Goal: Information Seeking & Learning: Learn about a topic

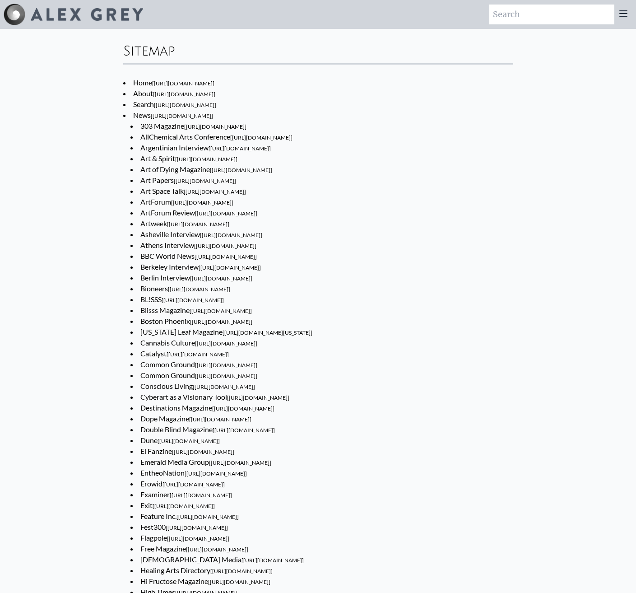
scroll to position [4270, 0]
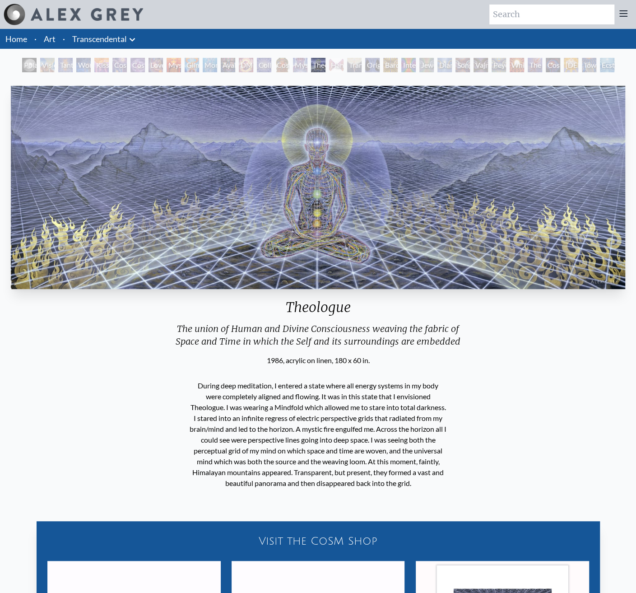
click at [55, 58] on div "Visionary Origin of Language" at bounding box center [47, 65] width 14 height 14
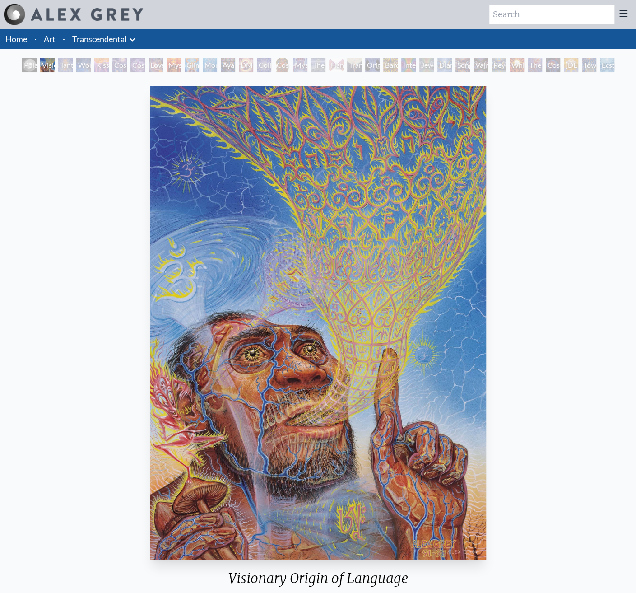
click at [73, 58] on div "Tantra" at bounding box center [65, 65] width 14 height 14
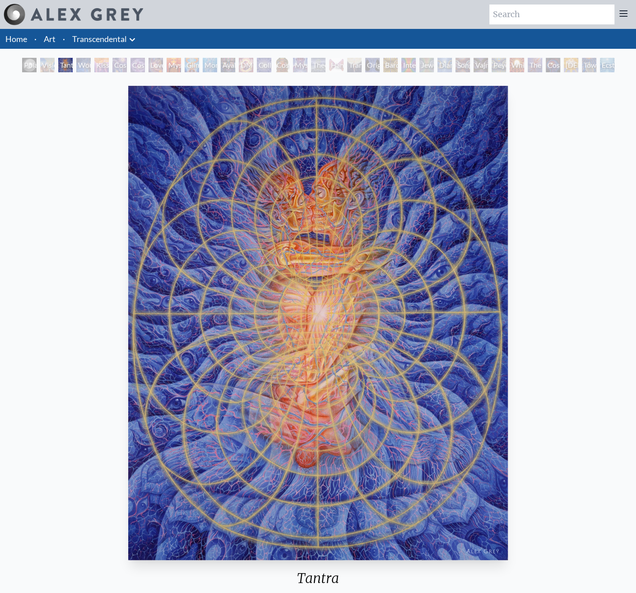
click at [91, 58] on div "Wonder" at bounding box center [83, 65] width 14 height 14
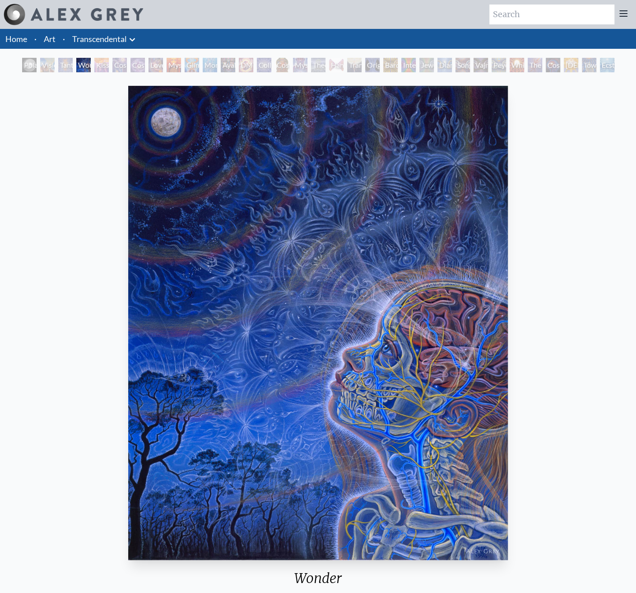
click at [109, 59] on div "Kiss of the Muse" at bounding box center [101, 65] width 14 height 14
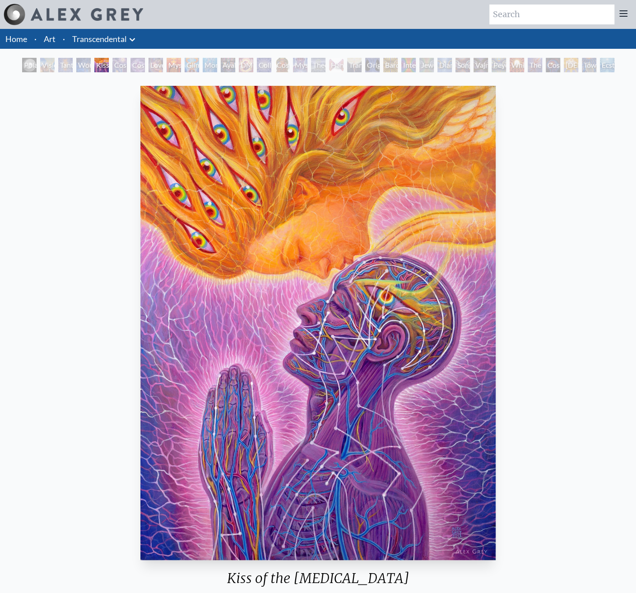
click at [145, 58] on div "Cosmic Artist" at bounding box center [137, 65] width 14 height 14
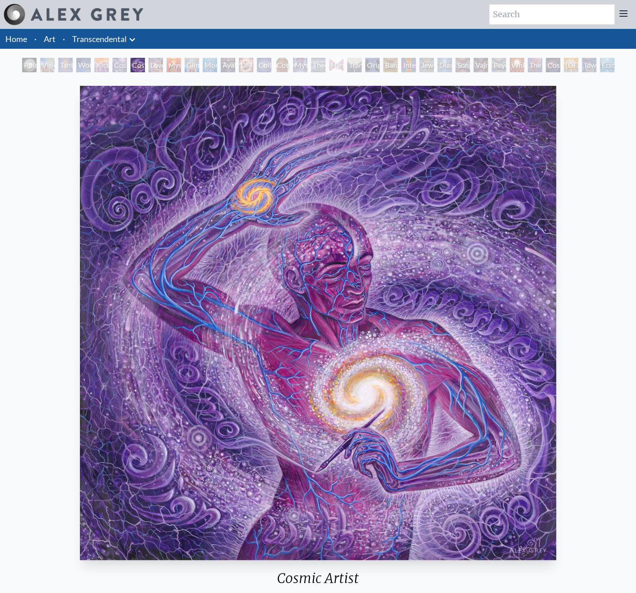
click at [181, 58] on div "Mysteriosa 2" at bounding box center [174, 65] width 14 height 14
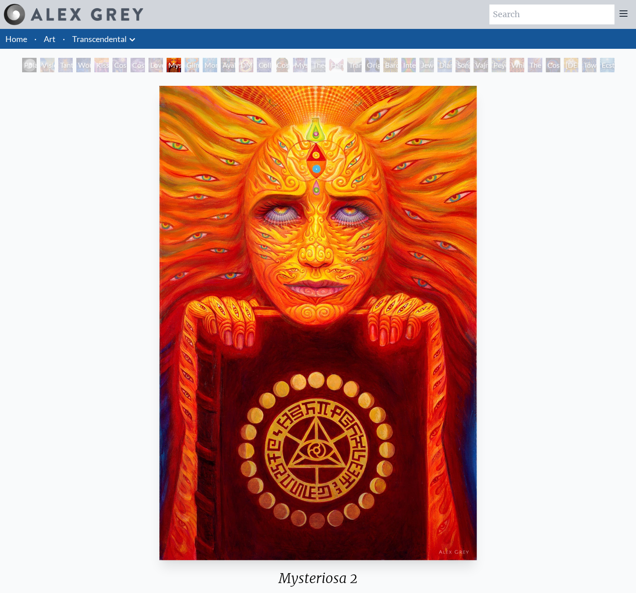
click at [217, 58] on div "Monochord" at bounding box center [210, 65] width 14 height 14
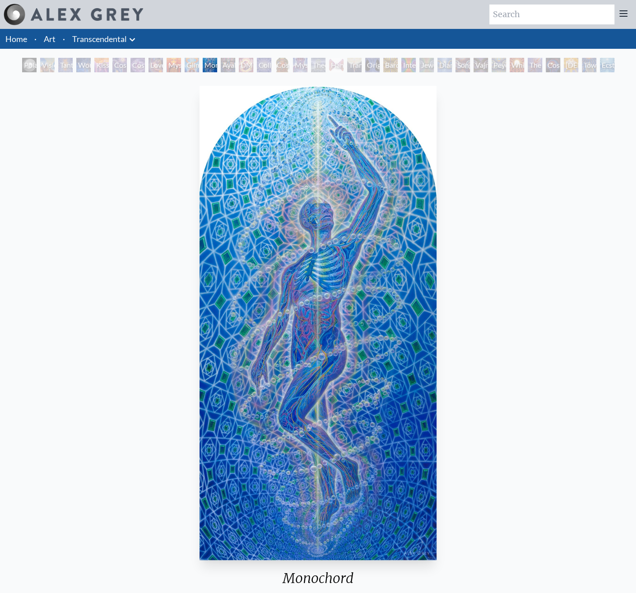
click at [247, 60] on div "Polar Unity Spiral Visionary Origin of Language Tantra Wonder Kiss of the Muse …" at bounding box center [318, 66] width 596 height 17
click at [235, 59] on div "Ayahuasca Visitation" at bounding box center [228, 65] width 14 height 14
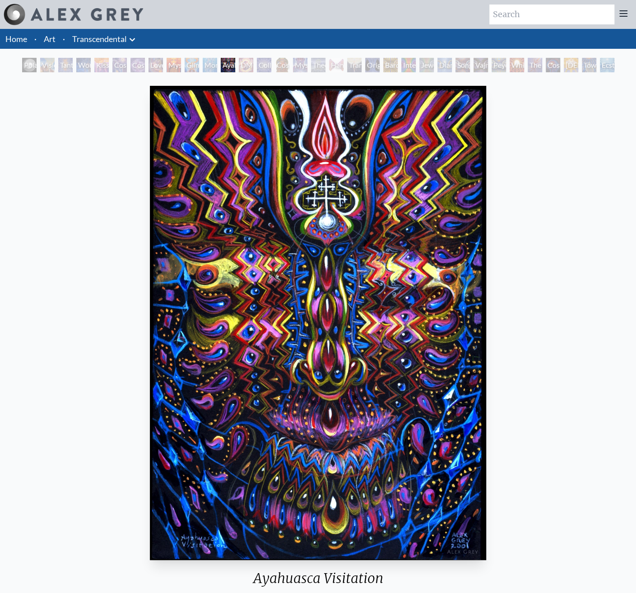
click at [271, 61] on div "Collective Vision" at bounding box center [264, 65] width 14 height 14
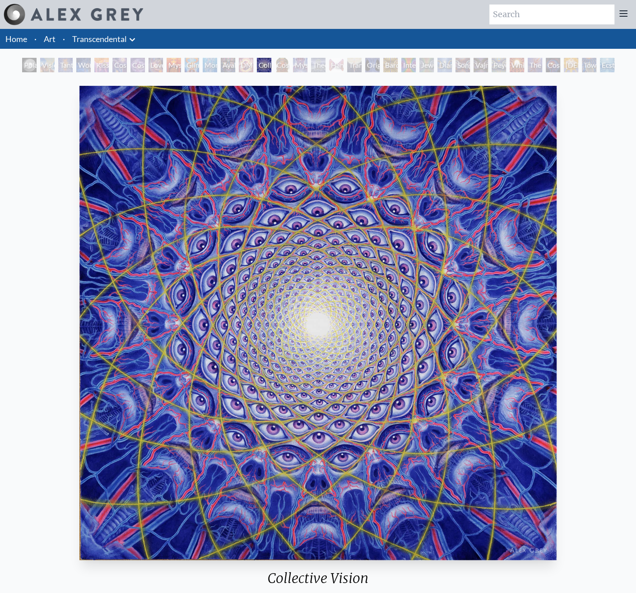
click at [307, 58] on div "Mystic Eye" at bounding box center [300, 65] width 14 height 14
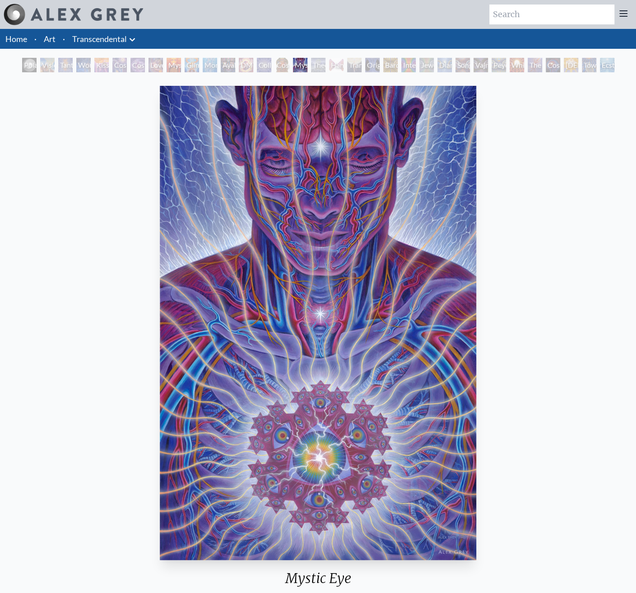
click at [324, 58] on div "Theologue" at bounding box center [318, 65] width 14 height 14
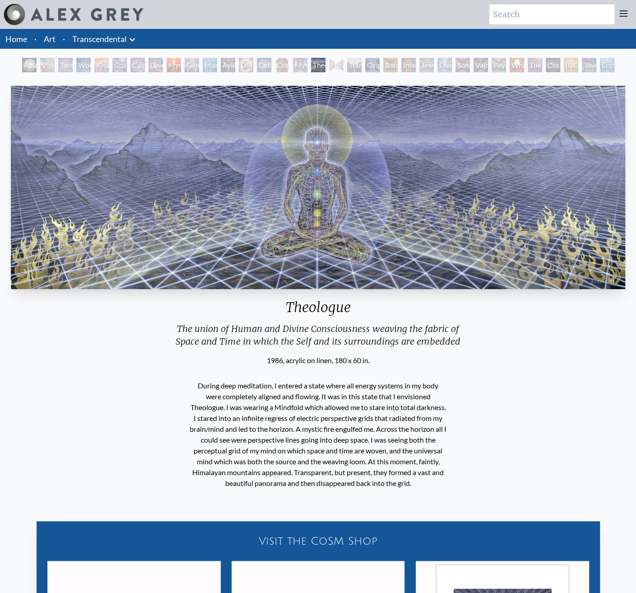
click at [343, 58] on div "Hands that See" at bounding box center [336, 65] width 14 height 14
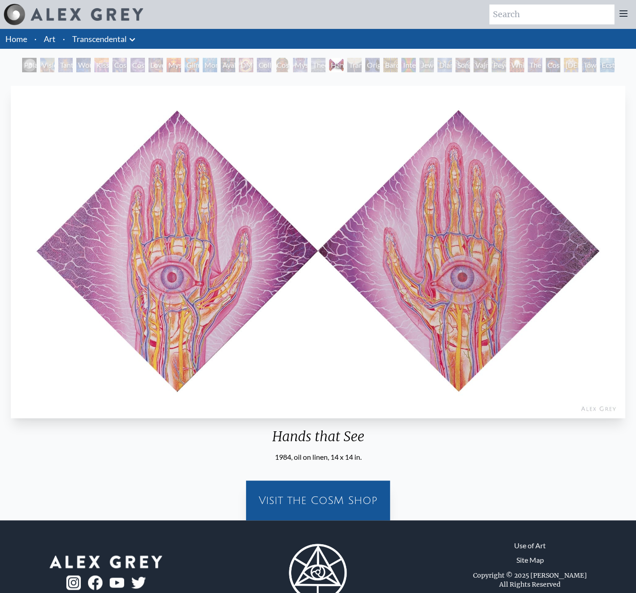
click at [365, 58] on div "Original Face" at bounding box center [372, 65] width 14 height 14
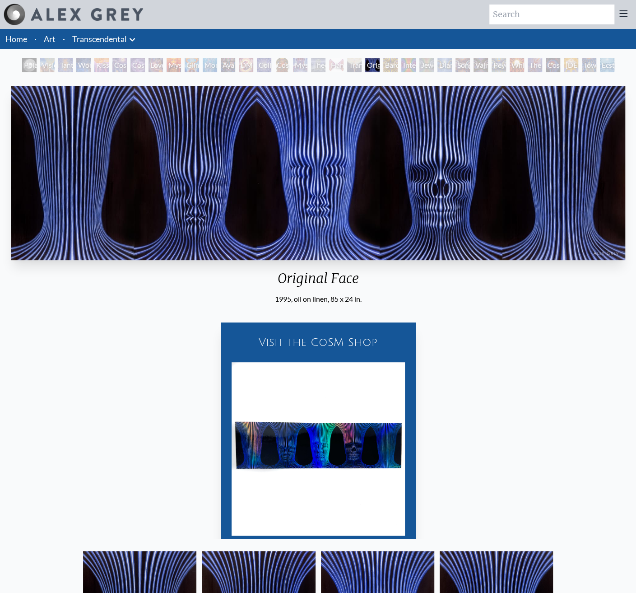
click at [383, 58] on div "Bardo Being" at bounding box center [390, 65] width 14 height 14
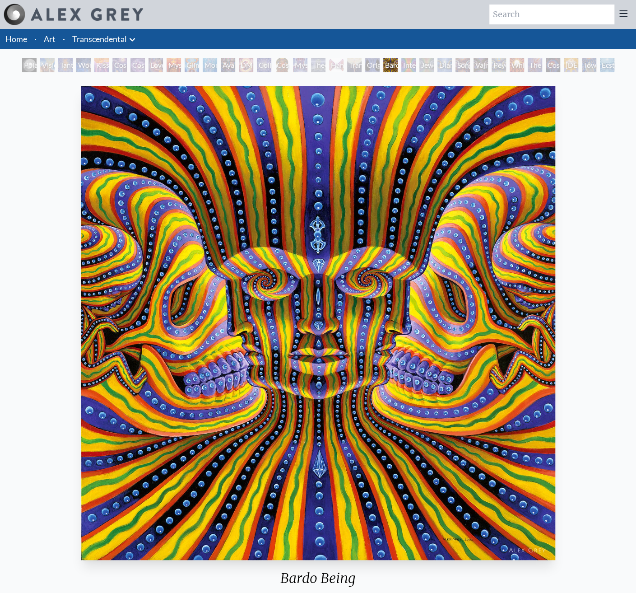
click at [419, 58] on div "Jewel Being" at bounding box center [426, 65] width 14 height 14
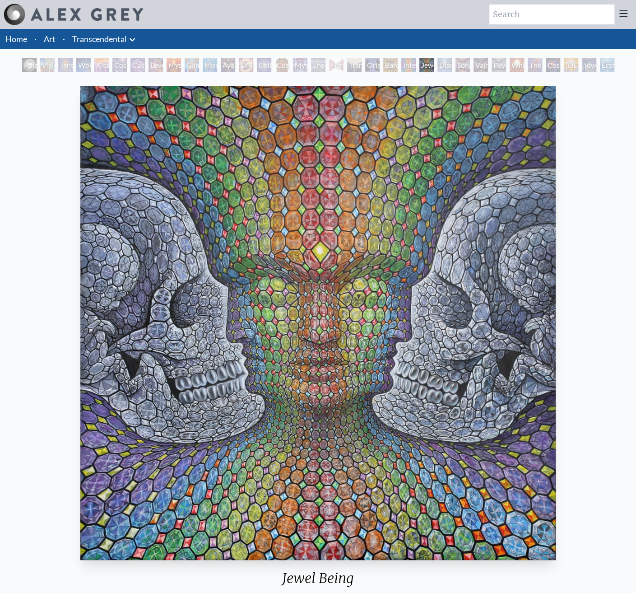
click at [435, 58] on div "Polar Unity Spiral Visionary Origin of Language Tantra Wonder Kiss of the Muse …" at bounding box center [318, 66] width 596 height 17
click at [437, 58] on div "Diamond Being" at bounding box center [444, 65] width 14 height 14
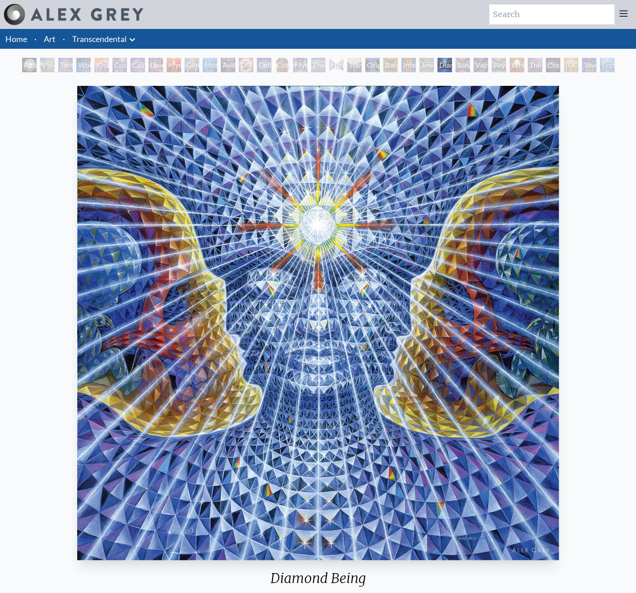
click at [473, 58] on div "Vajra Being" at bounding box center [480, 65] width 14 height 14
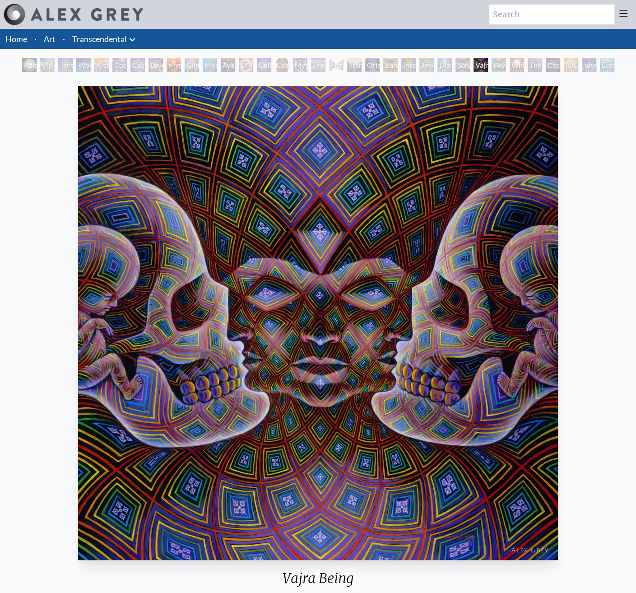
click at [491, 58] on div "Peyote Being" at bounding box center [498, 65] width 14 height 14
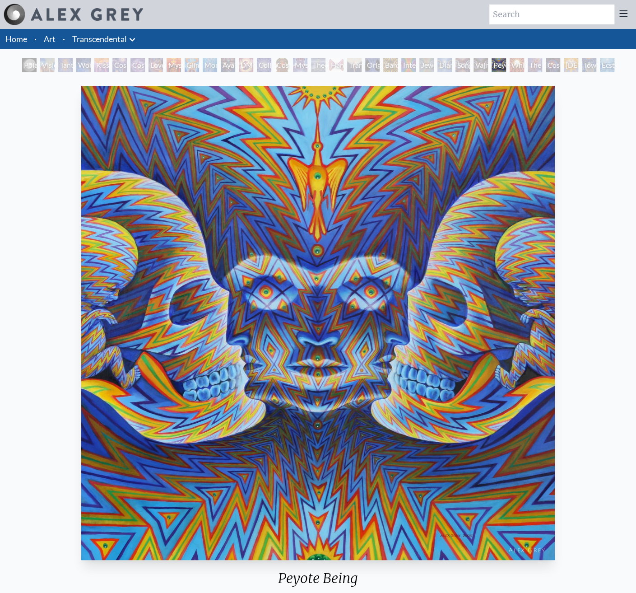
click at [528, 58] on div "The Great Turn" at bounding box center [535, 65] width 14 height 14
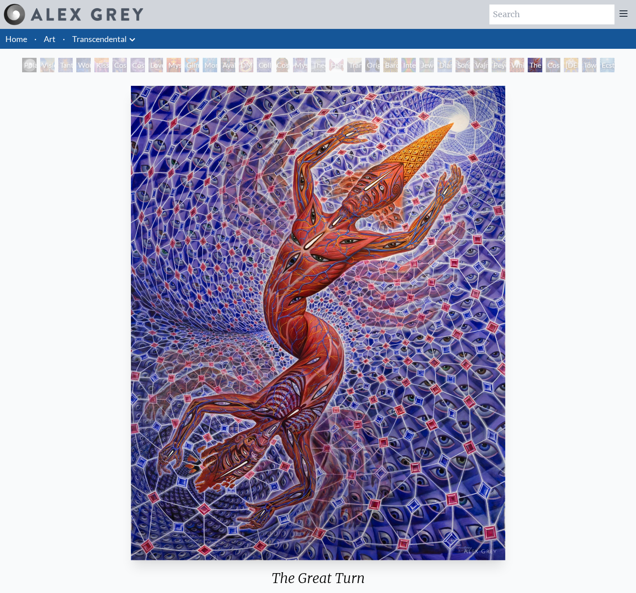
click at [564, 58] on div "Holy Spirit" at bounding box center [571, 65] width 14 height 14
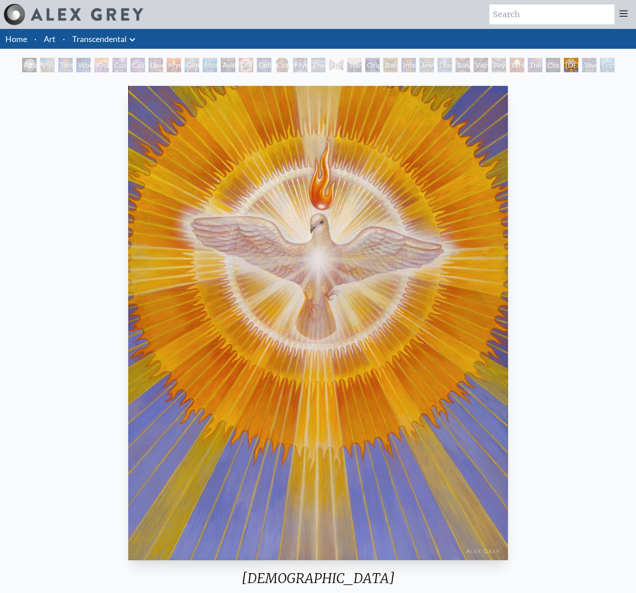
click at [582, 58] on div "Toward the One" at bounding box center [589, 65] width 14 height 14
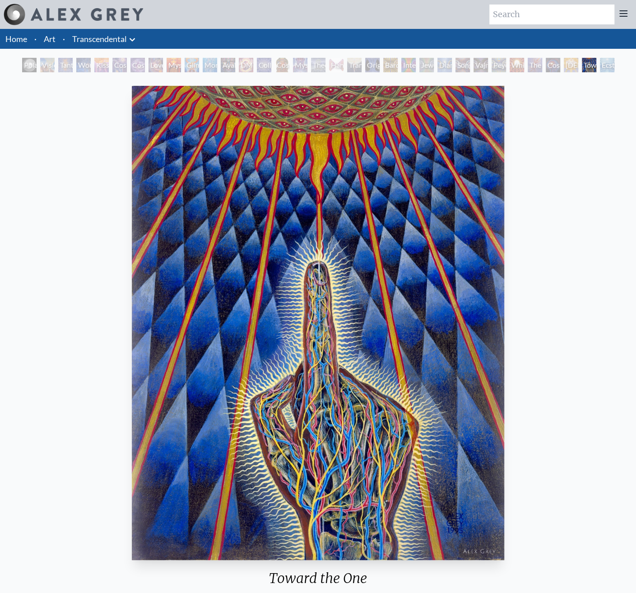
click at [600, 58] on div "Ecstasy" at bounding box center [607, 65] width 14 height 14
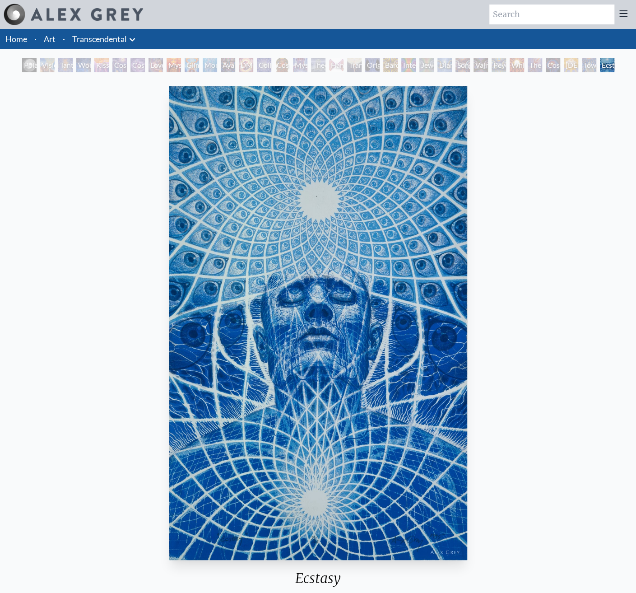
click at [546, 62] on div "Cosmic Consciousness" at bounding box center [553, 65] width 14 height 14
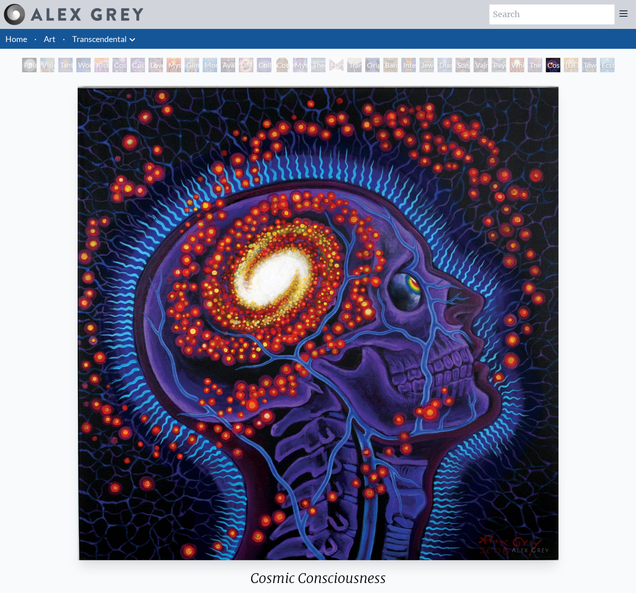
click at [455, 60] on div "Song of Vajra Being" at bounding box center [462, 65] width 14 height 14
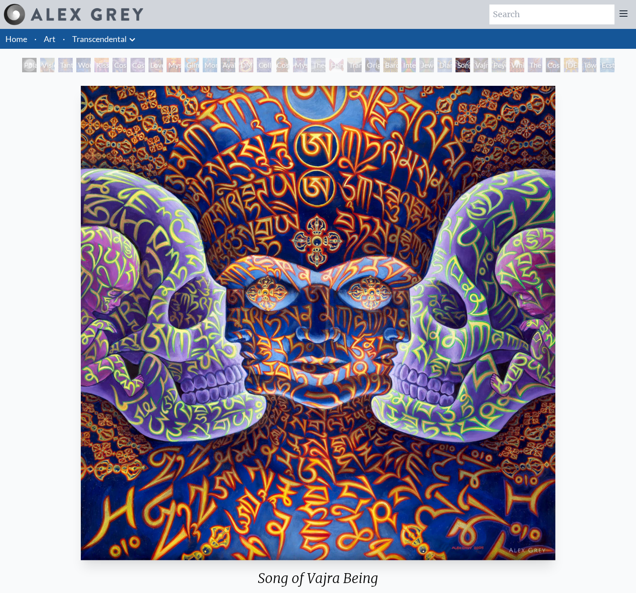
click at [18, 38] on li "Home" at bounding box center [15, 39] width 31 height 20
click at [12, 34] on link "Home" at bounding box center [16, 39] width 22 height 10
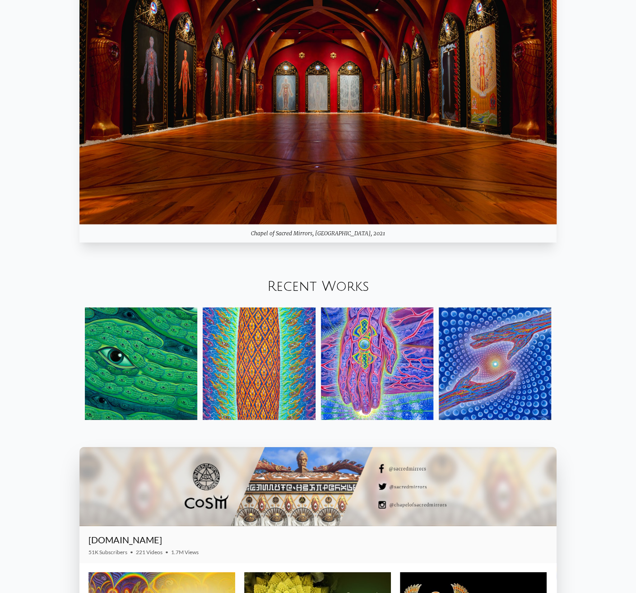
scroll to position [1128, 0]
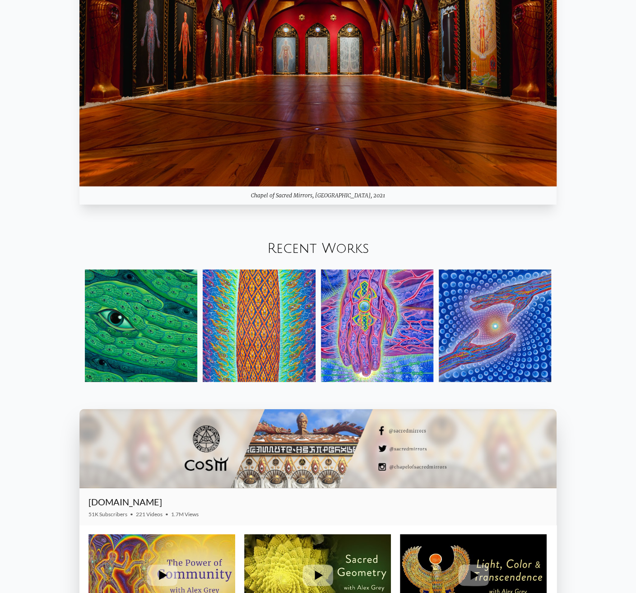
click at [138, 292] on img at bounding box center [141, 325] width 112 height 112
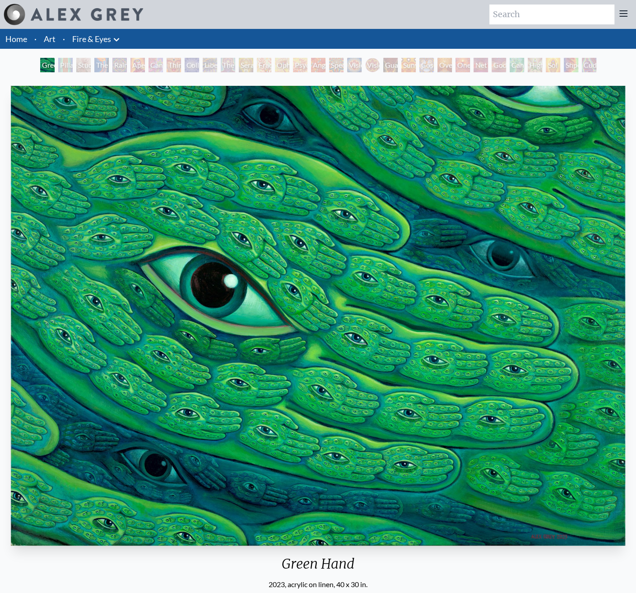
click at [73, 59] on div "Pillar of Awareness" at bounding box center [65, 65] width 14 height 14
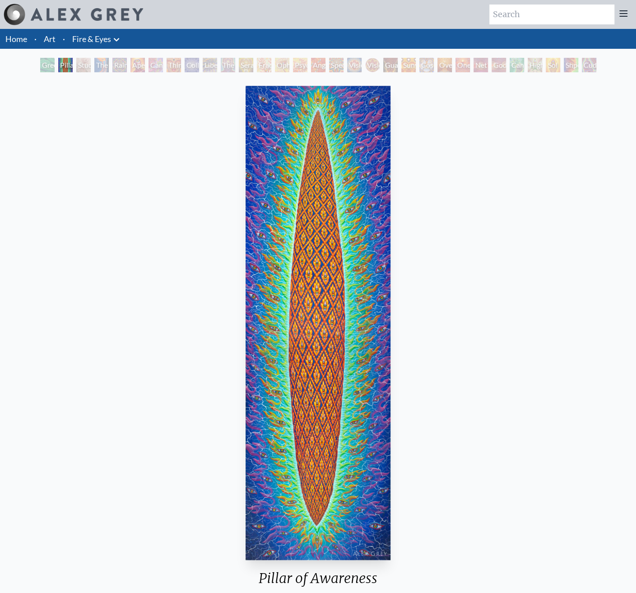
click at [109, 58] on div "The Torch" at bounding box center [101, 65] width 14 height 14
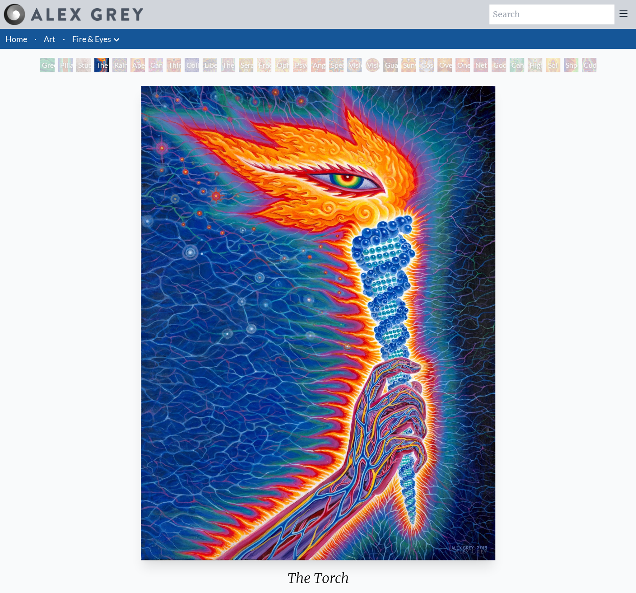
click at [127, 58] on div "Rainbow Eye Ripple" at bounding box center [119, 65] width 14 height 14
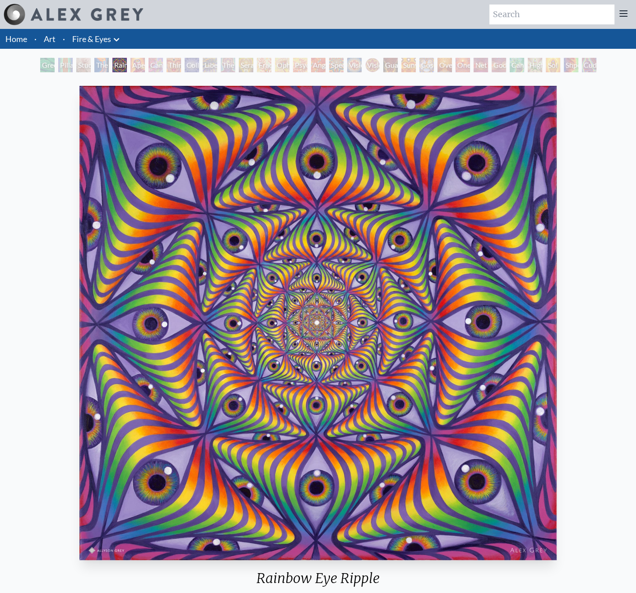
click at [163, 58] on div "Cannabis Sutra" at bounding box center [155, 65] width 14 height 14
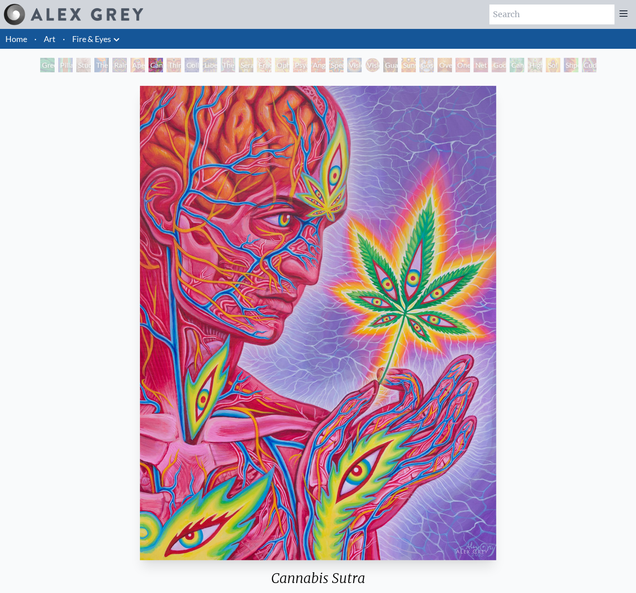
click at [199, 58] on div "Collective Vision" at bounding box center [192, 65] width 14 height 14
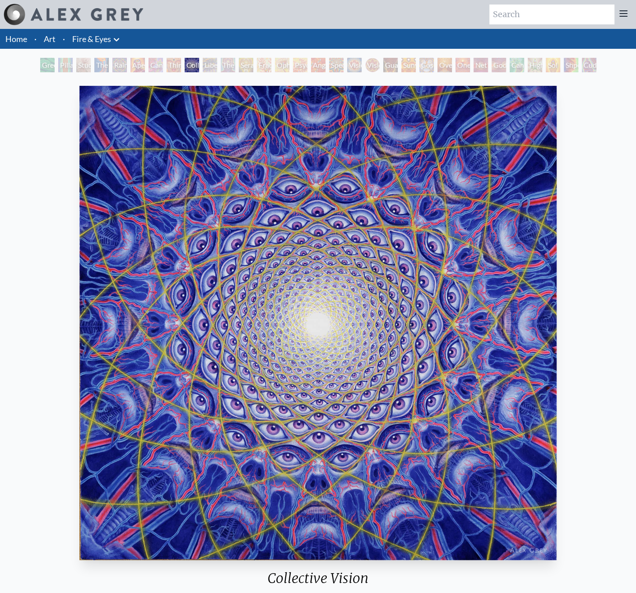
click at [235, 58] on div "The Seer" at bounding box center [228, 65] width 14 height 14
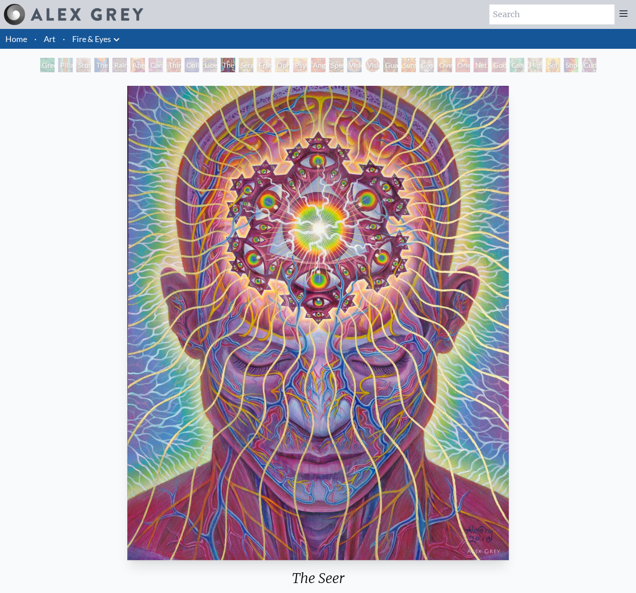
click at [253, 58] on div "Seraphic Transport Docking on the Third Eye" at bounding box center [246, 65] width 14 height 14
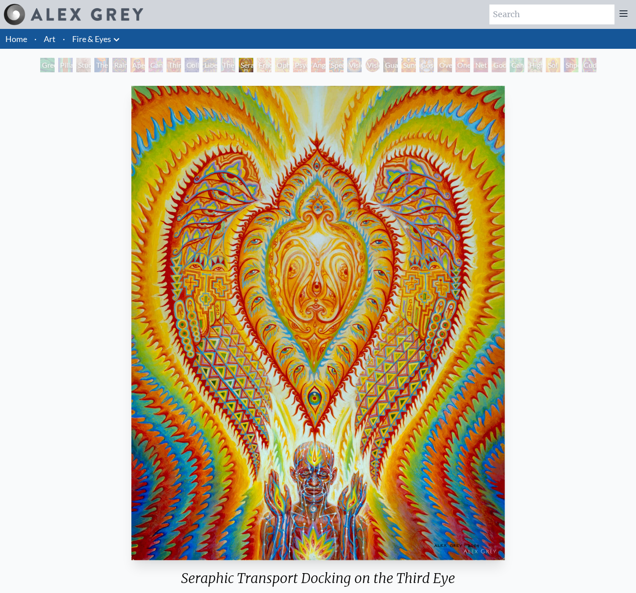
click at [323, 59] on div "Angel Skin" at bounding box center [318, 65] width 14 height 14
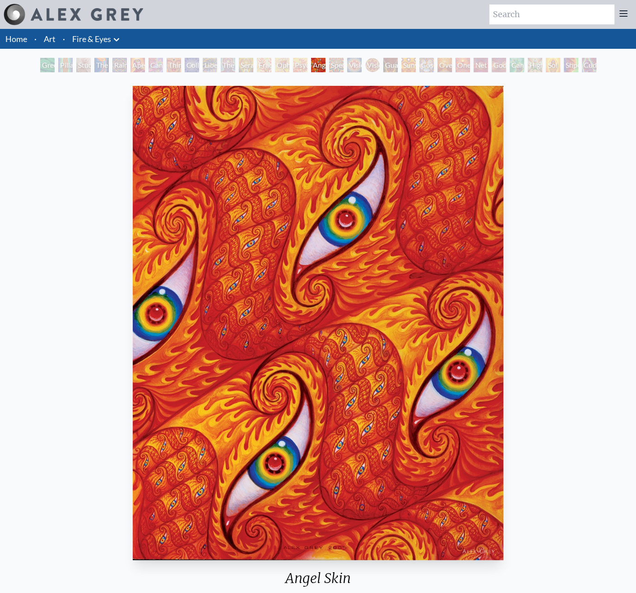
click at [338, 58] on div "Spectral Lotus" at bounding box center [336, 65] width 14 height 14
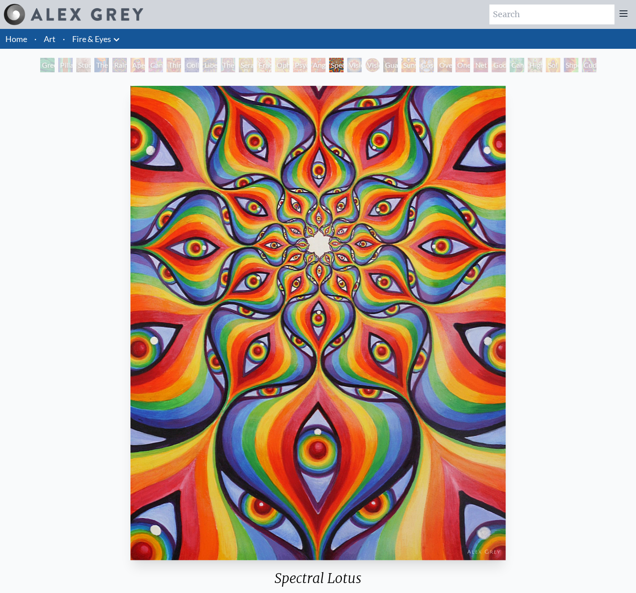
click at [365, 58] on div "Vision Crystal Tondo" at bounding box center [372, 65] width 14 height 14
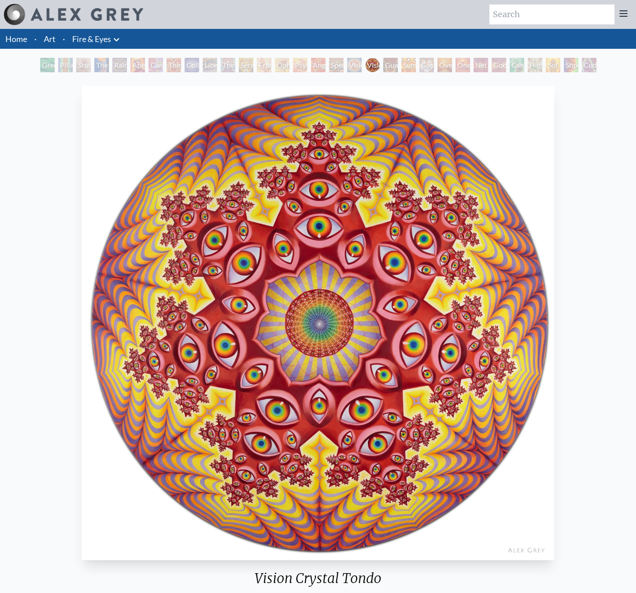
click at [402, 58] on div "Sunyata" at bounding box center [408, 65] width 14 height 14
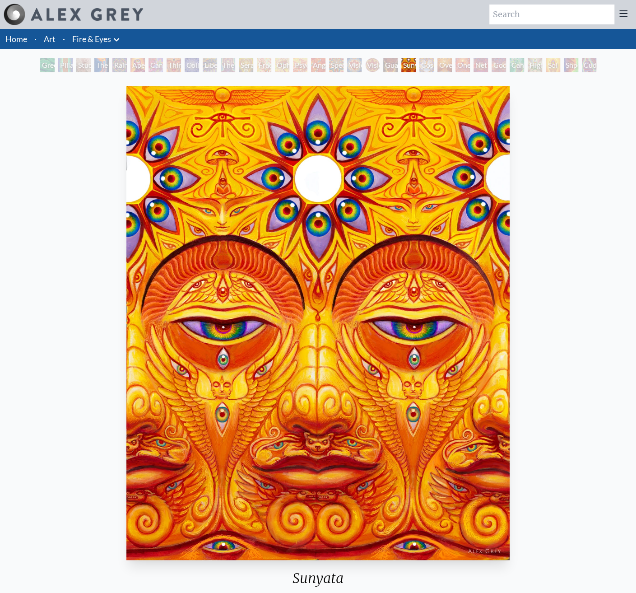
click at [55, 59] on div "Green Hand" at bounding box center [47, 65] width 14 height 14
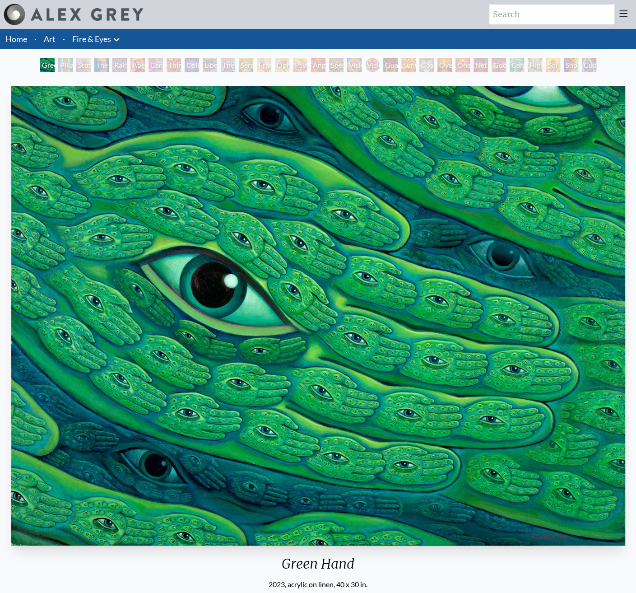
click at [290, 104] on img "1 / 31" at bounding box center [318, 315] width 614 height 459
click at [432, 382] on img "1 / 31" at bounding box center [318, 315] width 614 height 459
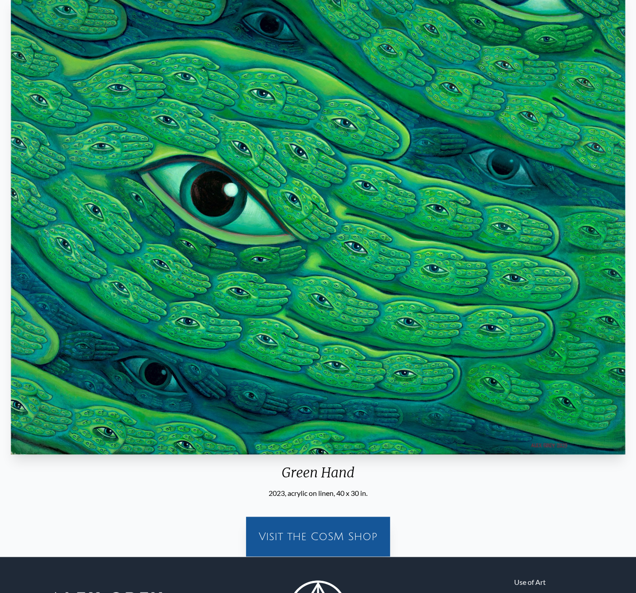
scroll to position [137, 0]
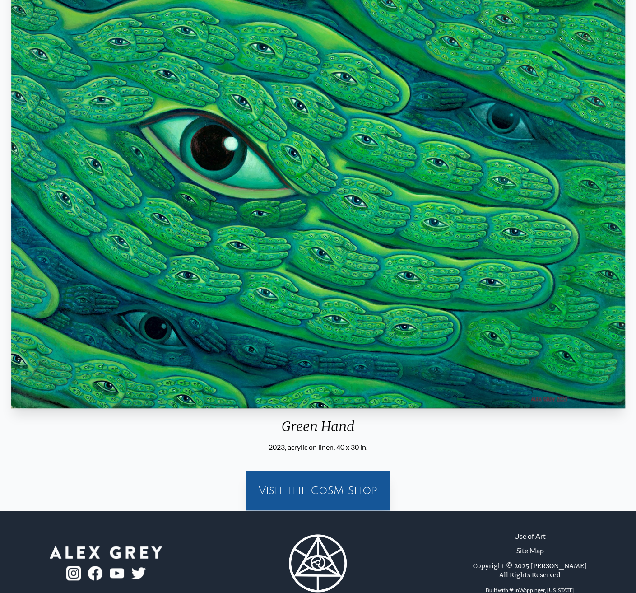
click at [332, 476] on div "Visit the CoSM Shop" at bounding box center [317, 490] width 133 height 29
